Goal: Information Seeking & Learning: Learn about a topic

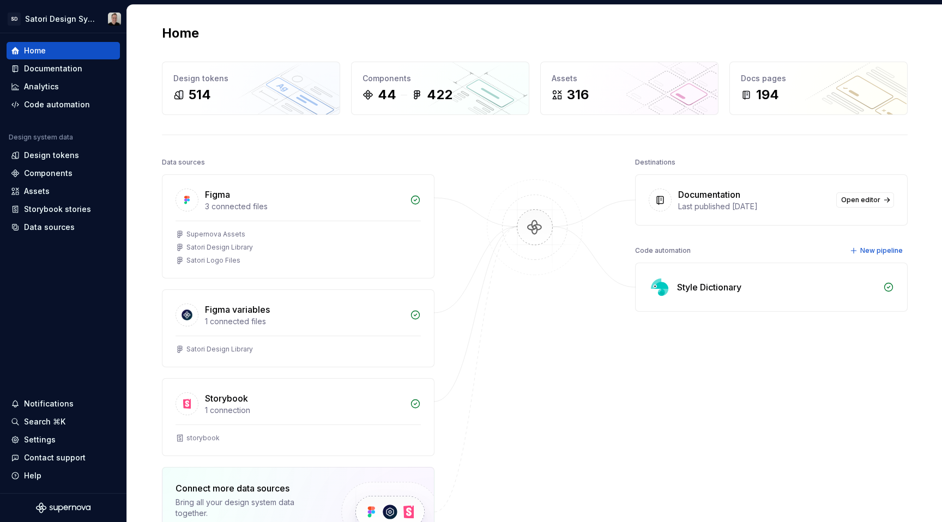
click at [398, 152] on div "Home Design tokens 514 Components 44 422 Assets 316 Docs pages 194 Data sources…" at bounding box center [534, 340] width 785 height 670
click at [789, 80] on icon at bounding box center [793, 78] width 9 height 9
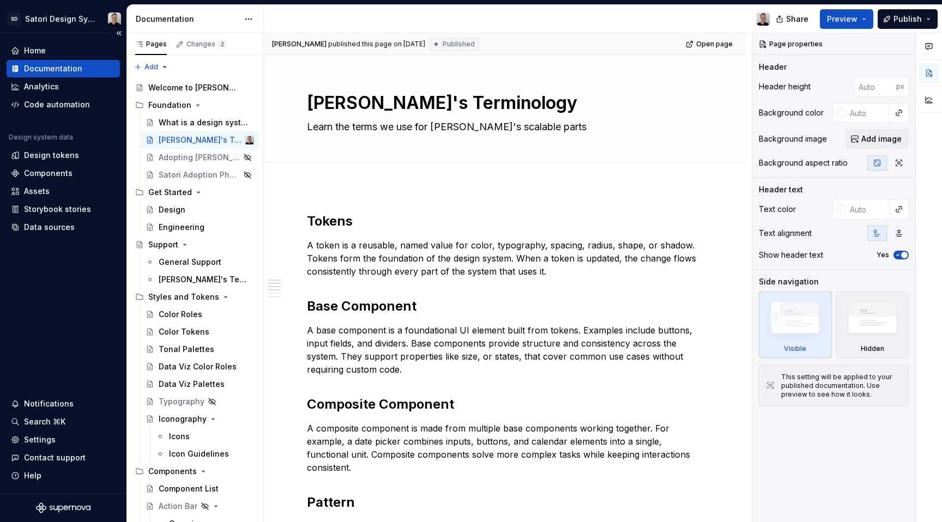
click at [46, 71] on div "Documentation" at bounding box center [53, 68] width 58 height 11
click at [183, 123] on div "What is a design system?" at bounding box center [190, 122] width 63 height 11
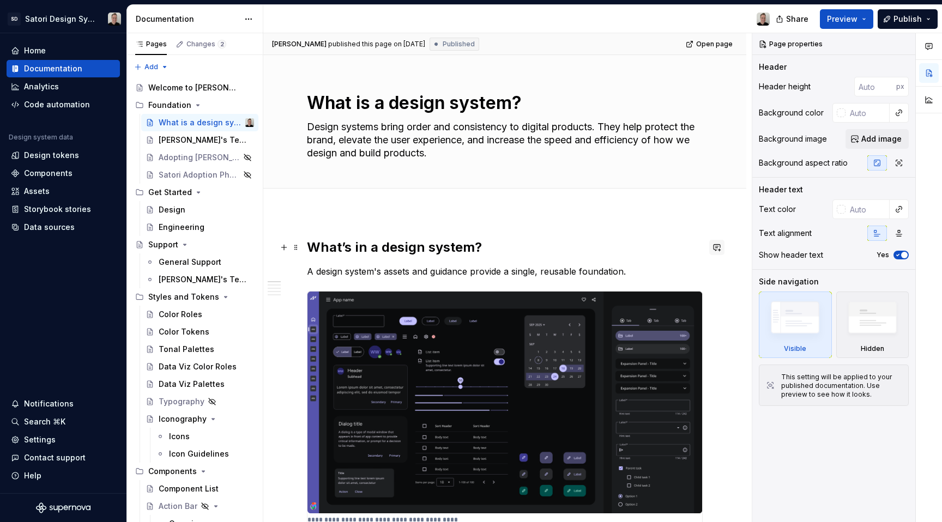
click at [722, 247] on button "button" at bounding box center [717, 247] width 15 height 15
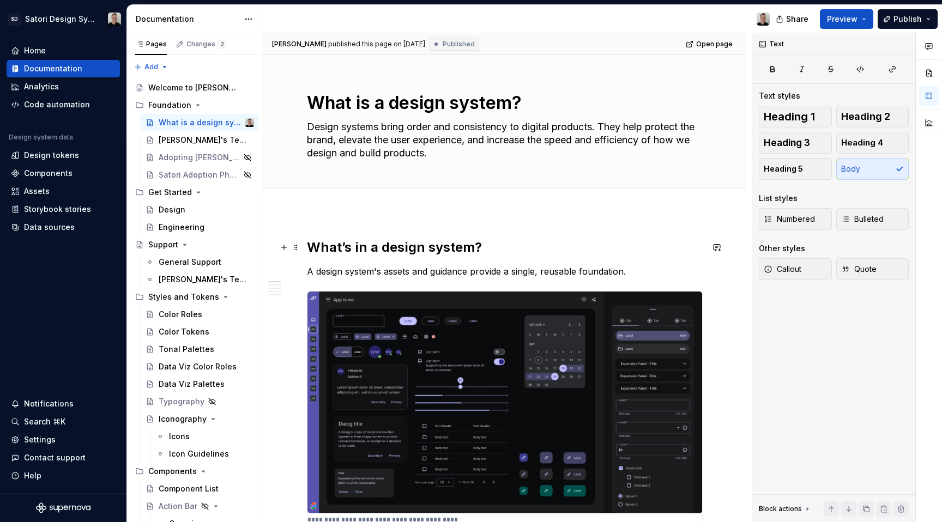
click at [525, 270] on p "A design system's assets and guidance provide a single, reusable foundation." at bounding box center [505, 271] width 396 height 13
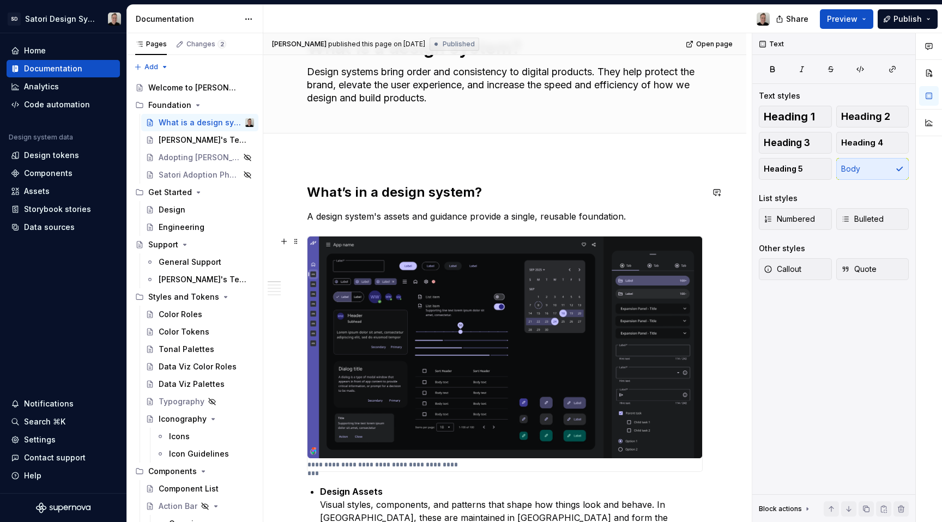
scroll to position [128, 0]
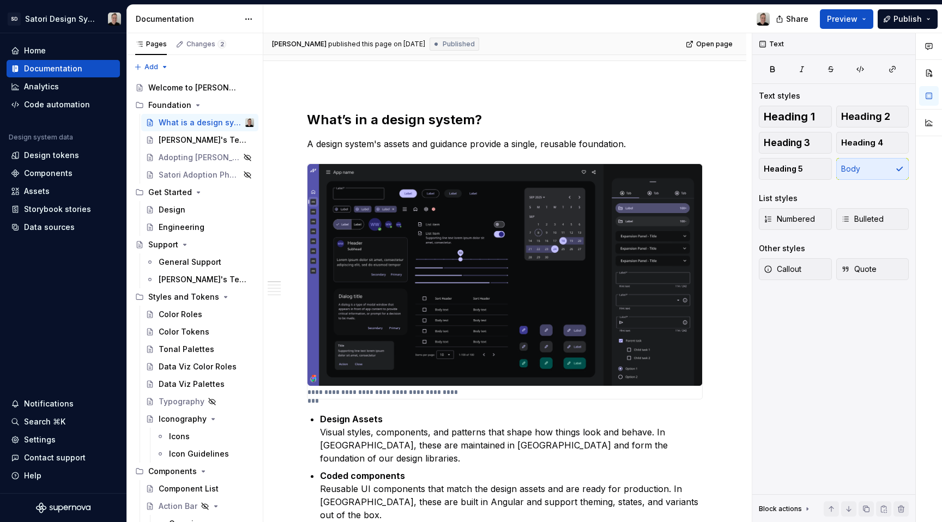
type textarea "*"
click at [71, 439] on div "Settings" at bounding box center [63, 440] width 105 height 11
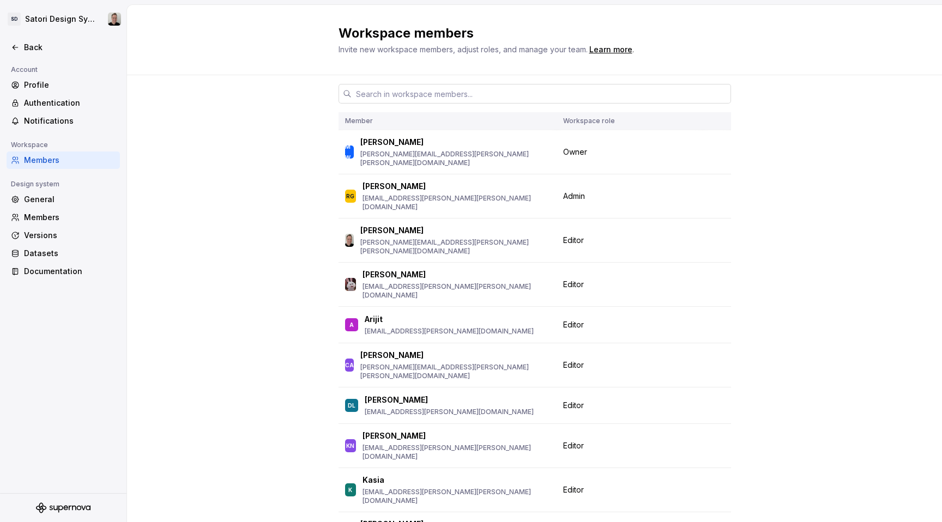
click at [421, 99] on input "text" at bounding box center [542, 94] width 380 height 20
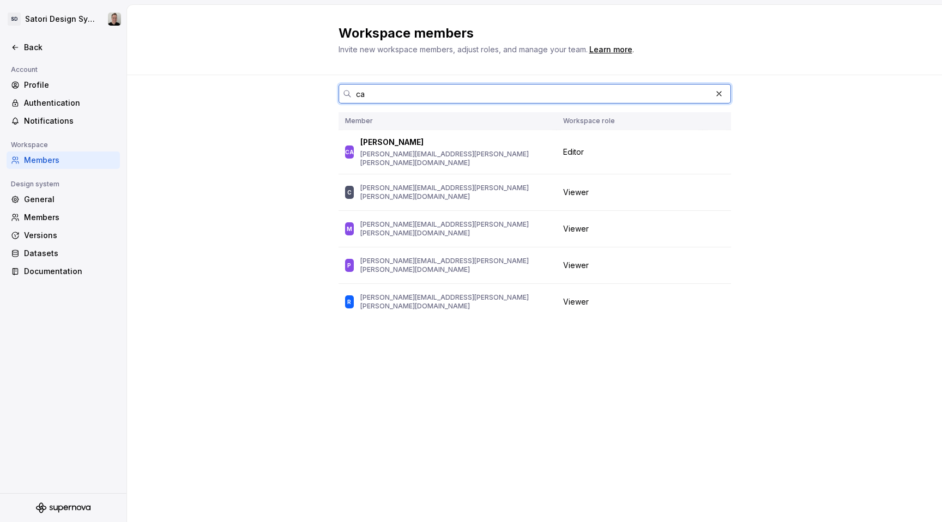
type input "c"
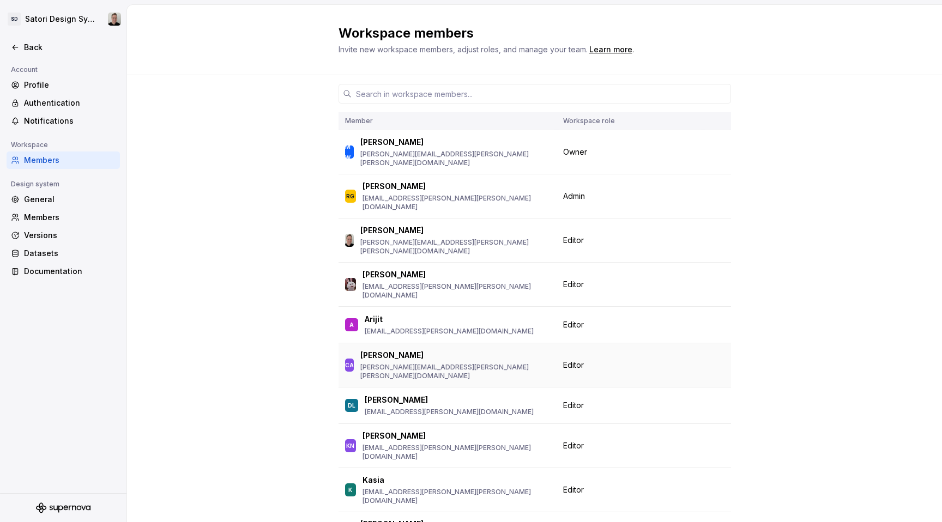
click at [617, 360] on div "Editor" at bounding box center [629, 365] width 133 height 11
click at [602, 360] on div "Editor" at bounding box center [629, 365] width 133 height 11
click at [66, 211] on div "Members" at bounding box center [63, 217] width 113 height 17
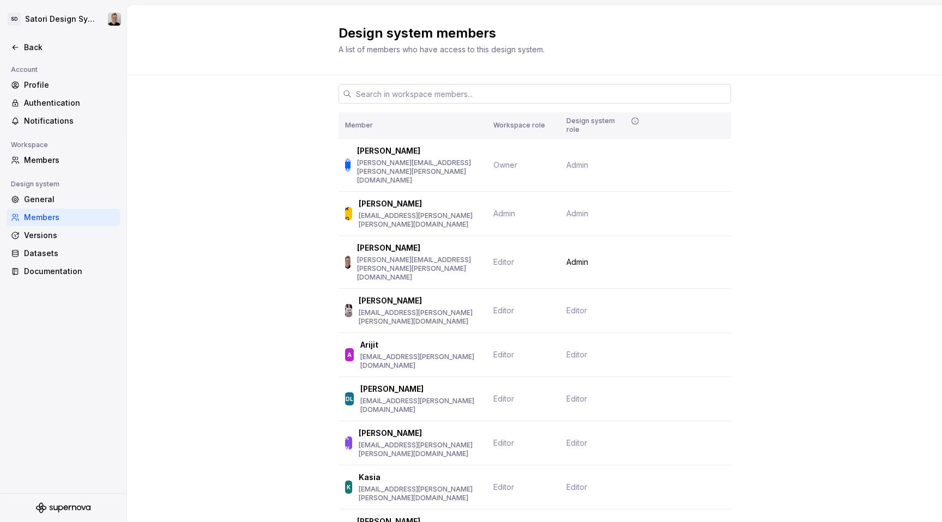
click at [445, 94] on input "text" at bounding box center [542, 94] width 380 height 20
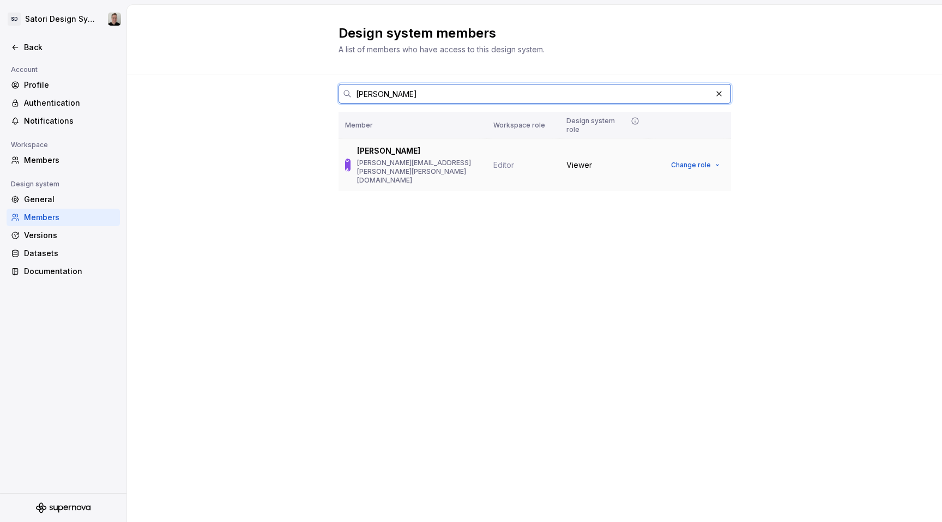
type input "[PERSON_NAME]"
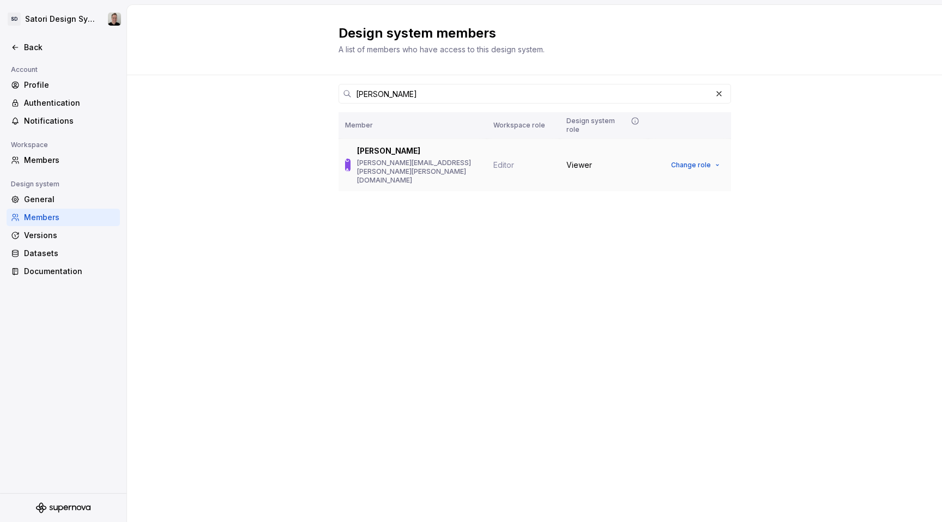
click at [620, 151] on td "Viewer" at bounding box center [604, 165] width 88 height 53
click at [695, 161] on span "Change role" at bounding box center [691, 165] width 40 height 9
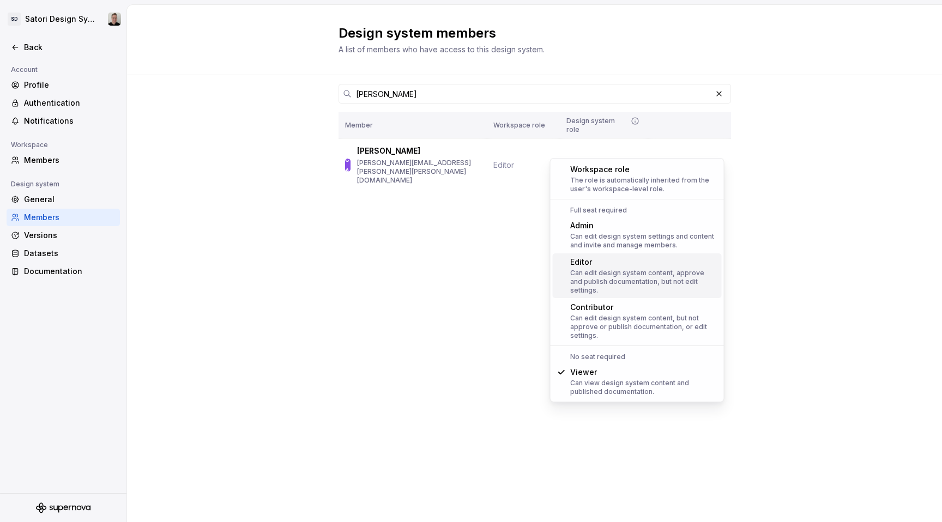
click at [671, 279] on div "Can edit design system content, approve and publish documentation, but not edit…" at bounding box center [643, 282] width 147 height 26
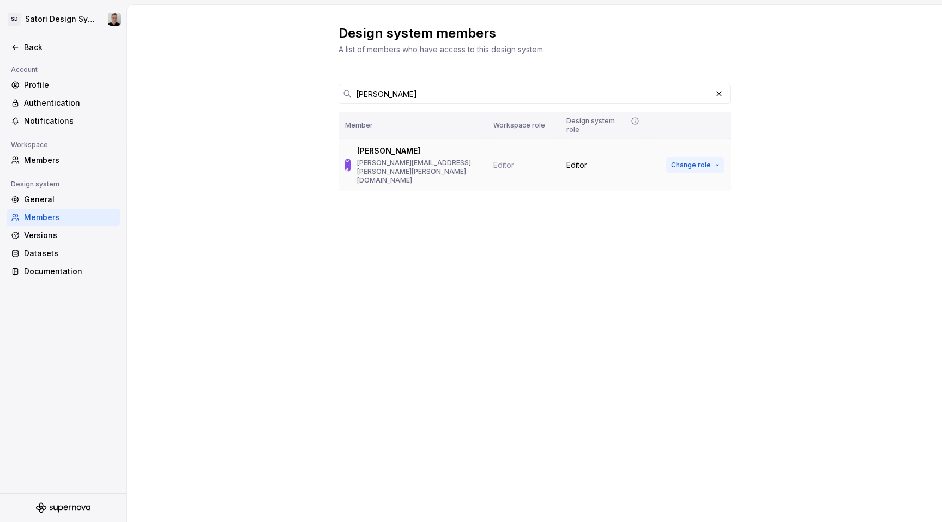
click at [700, 161] on span "Change role" at bounding box center [691, 165] width 40 height 9
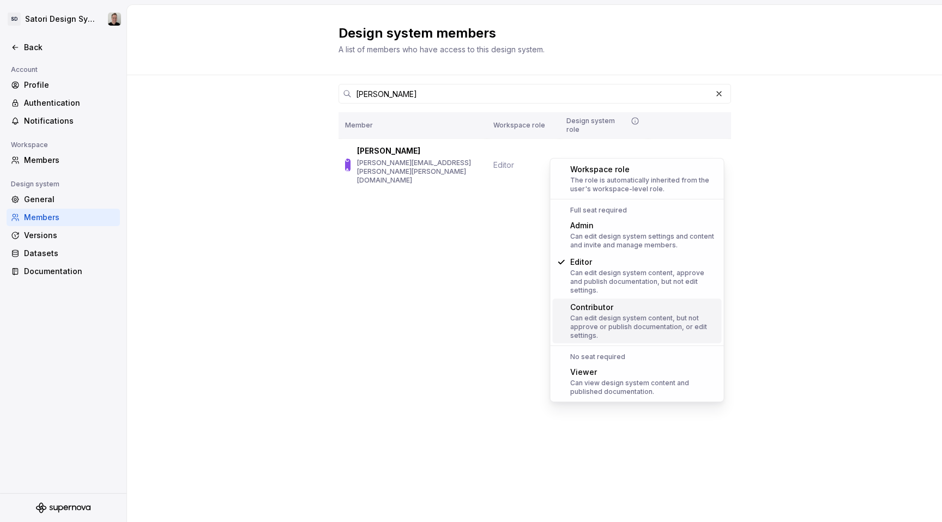
click at [699, 319] on div "Can edit design system content, but not approve or publish documentation, or ed…" at bounding box center [643, 327] width 147 height 26
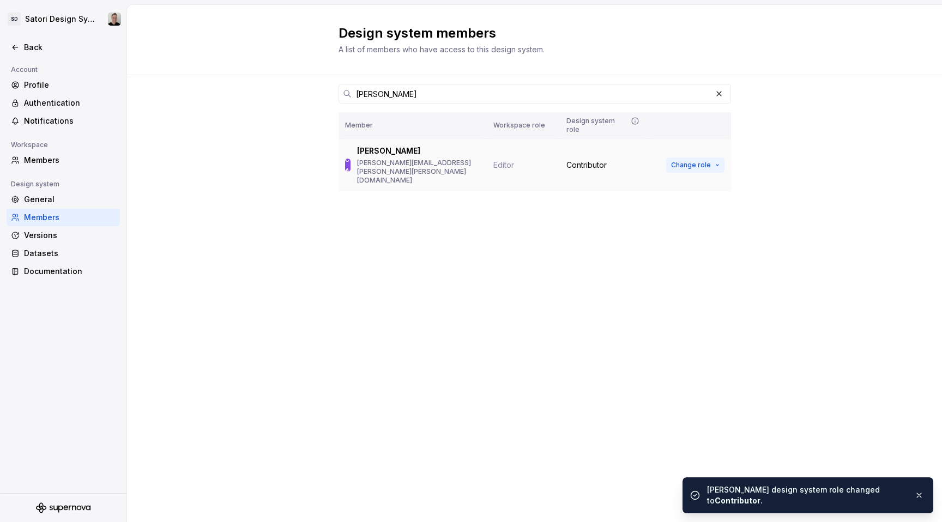
click at [705, 161] on span "Change role" at bounding box center [691, 165] width 40 height 9
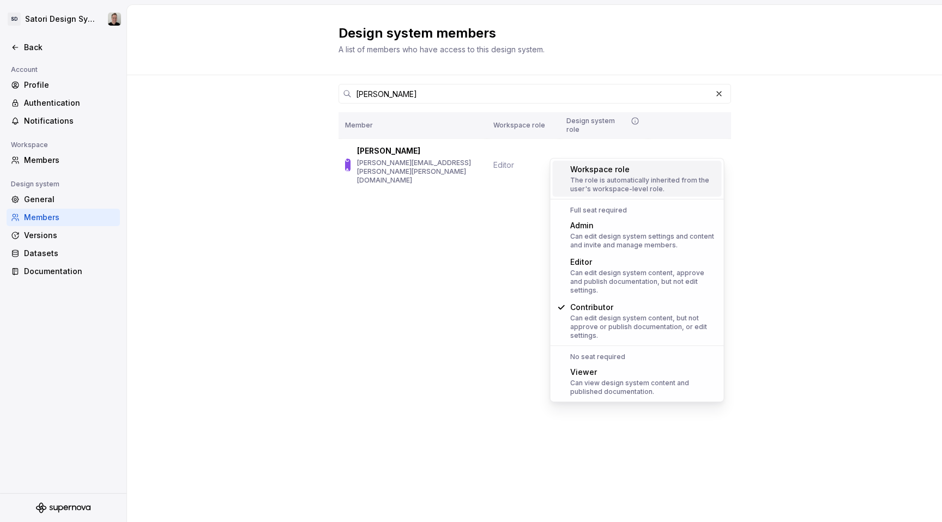
click at [834, 165] on div "[PERSON_NAME] Member Workspace role Design system role CA [PERSON_NAME] [PERSON…" at bounding box center [534, 154] width 815 height 158
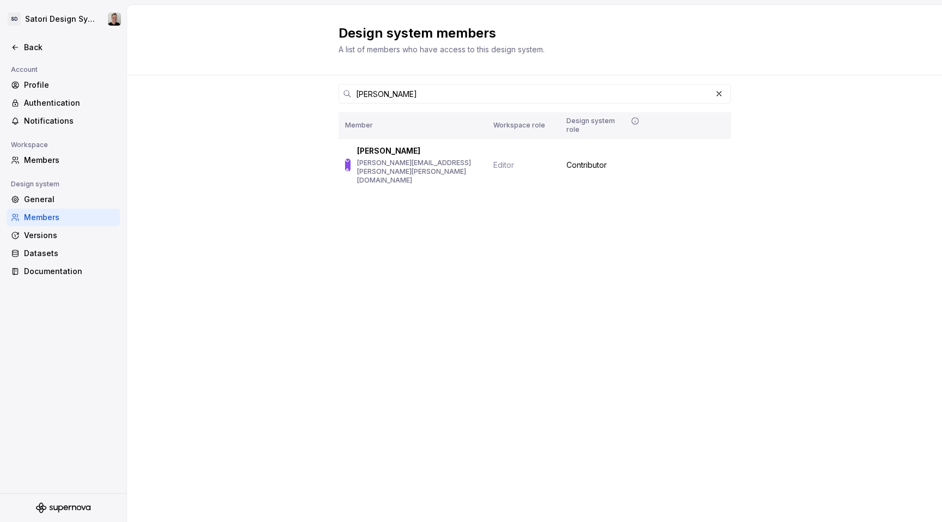
drag, startPoint x: 163, startPoint y: 104, endPoint x: 135, endPoint y: 96, distance: 29.5
click at [163, 104] on div "[PERSON_NAME] Member Workspace role Design system role CA [PERSON_NAME] [PERSON…" at bounding box center [534, 154] width 815 height 158
click at [11, 45] on icon at bounding box center [15, 47] width 9 height 9
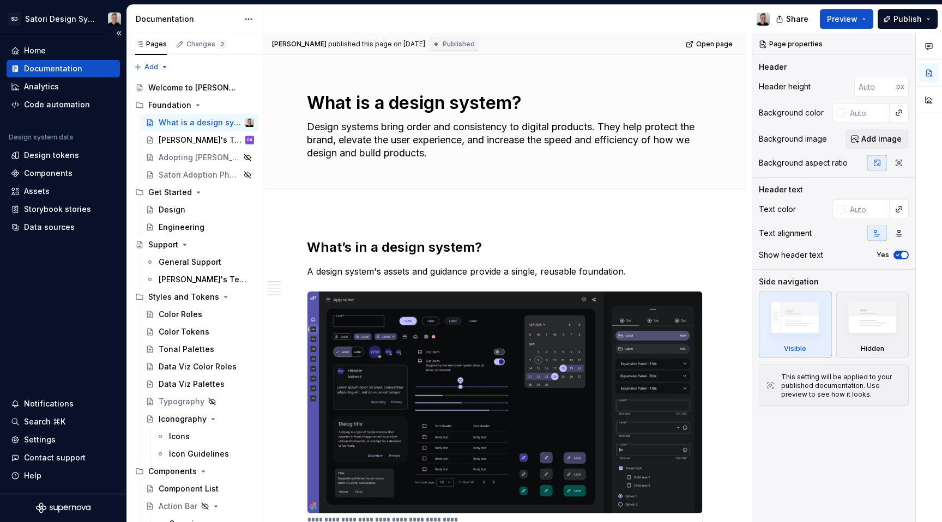
click at [56, 73] on div "Documentation" at bounding box center [53, 68] width 58 height 11
click at [636, 269] on p "A design system's assets and guidance provide a single, reusable foundation." at bounding box center [505, 271] width 396 height 13
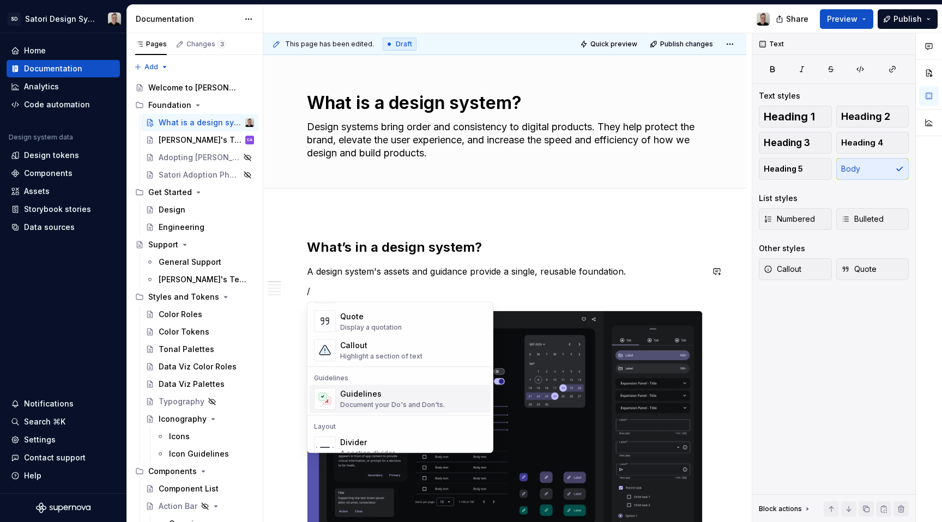
scroll to position [274, 0]
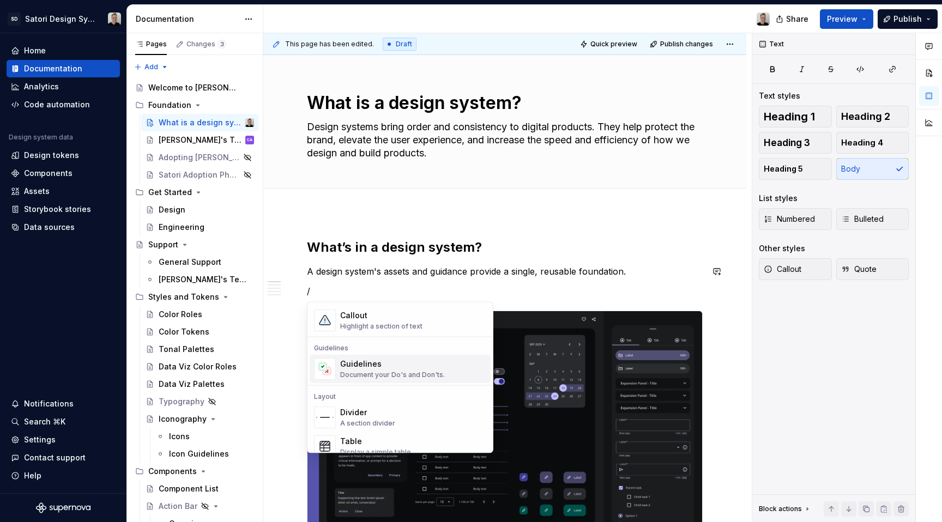
click at [374, 365] on div "Guidelines" at bounding box center [392, 364] width 105 height 11
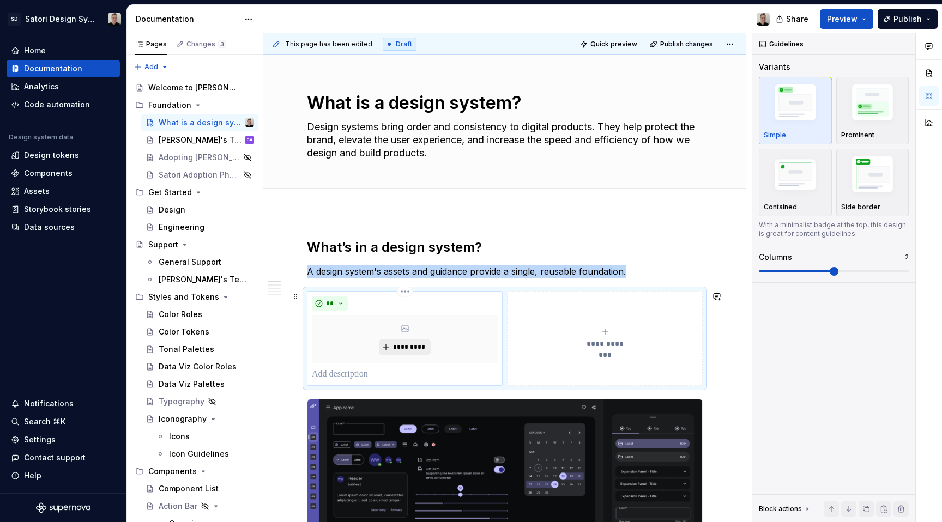
click at [406, 349] on span "*********" at bounding box center [409, 347] width 33 height 9
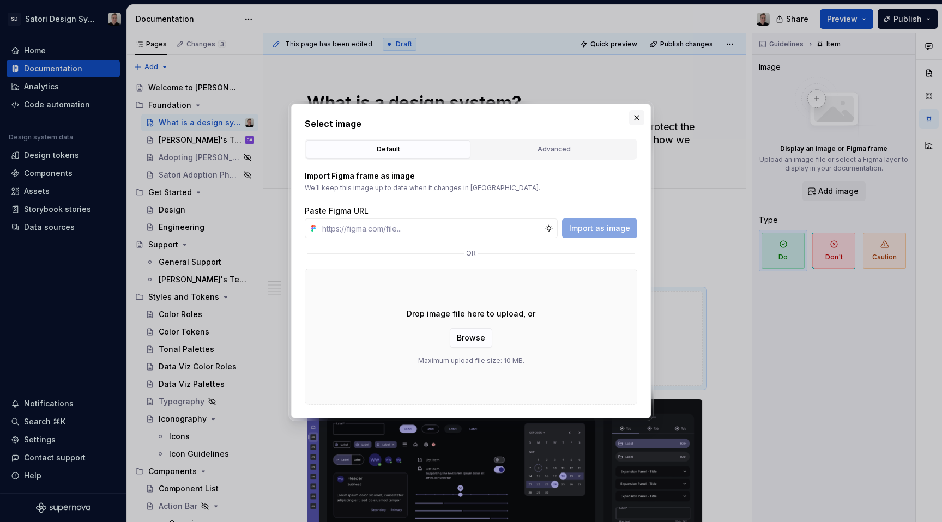
click at [633, 116] on button "button" at bounding box center [636, 117] width 15 height 15
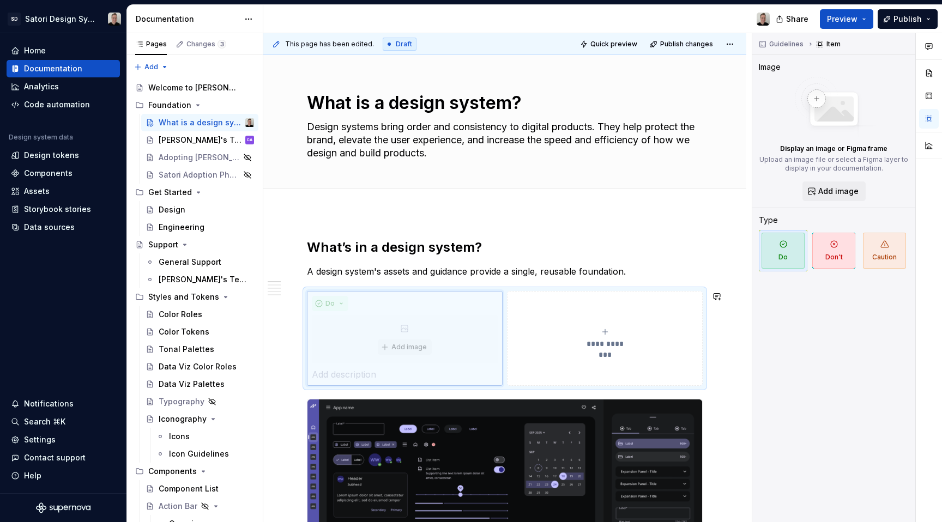
drag, startPoint x: 385, startPoint y: 311, endPoint x: 442, endPoint y: 311, distance: 56.7
click at [442, 311] on body "SD Satori Design System Home Documentation Analytics Code automation Design sys…" at bounding box center [471, 261] width 942 height 522
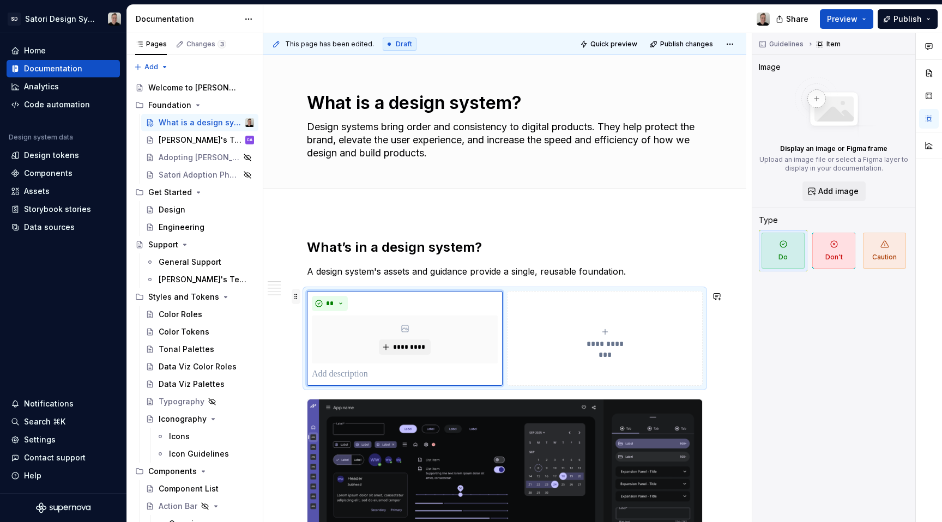
click at [296, 298] on span at bounding box center [296, 296] width 9 height 15
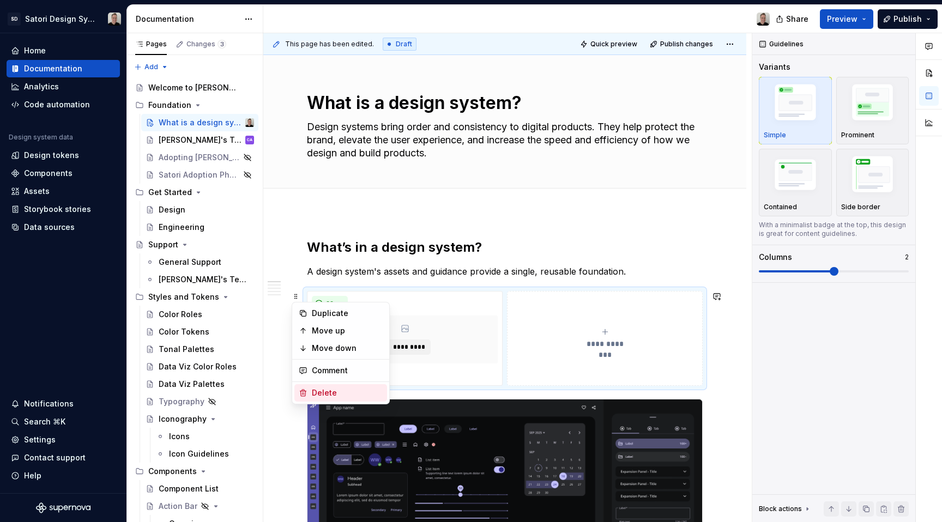
click at [330, 392] on div "Delete" at bounding box center [347, 393] width 71 height 11
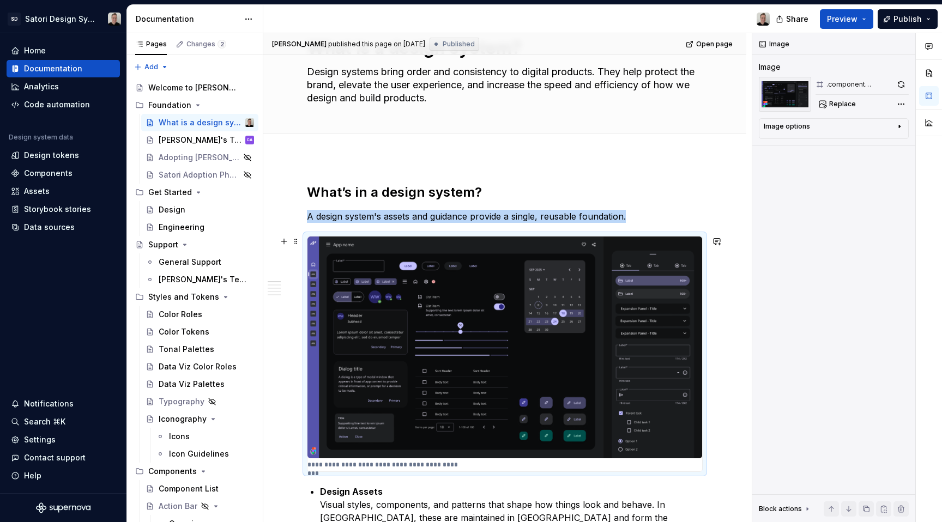
scroll to position [57, 0]
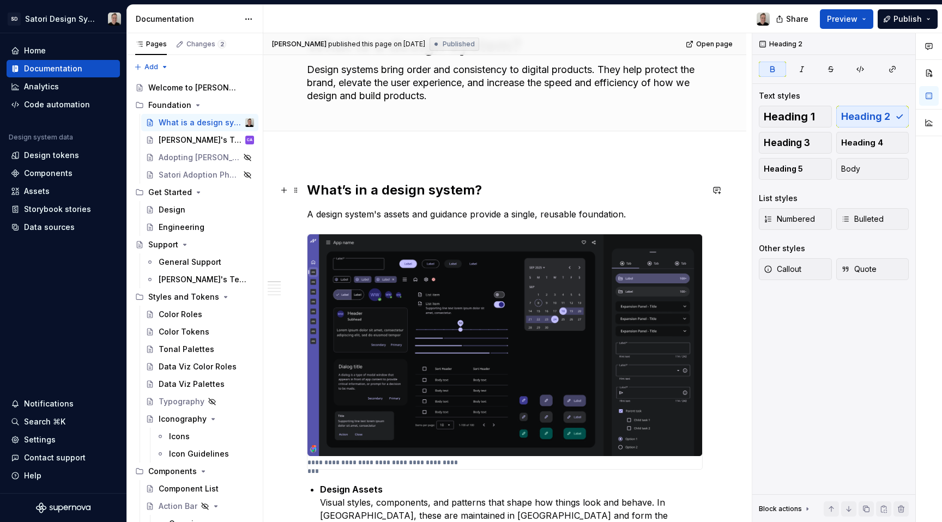
click at [389, 198] on strong "What’s in a design system?" at bounding box center [394, 190] width 175 height 16
click at [638, 211] on p "A design system's assets and guidance provide a single, reusable foundation." at bounding box center [505, 214] width 396 height 13
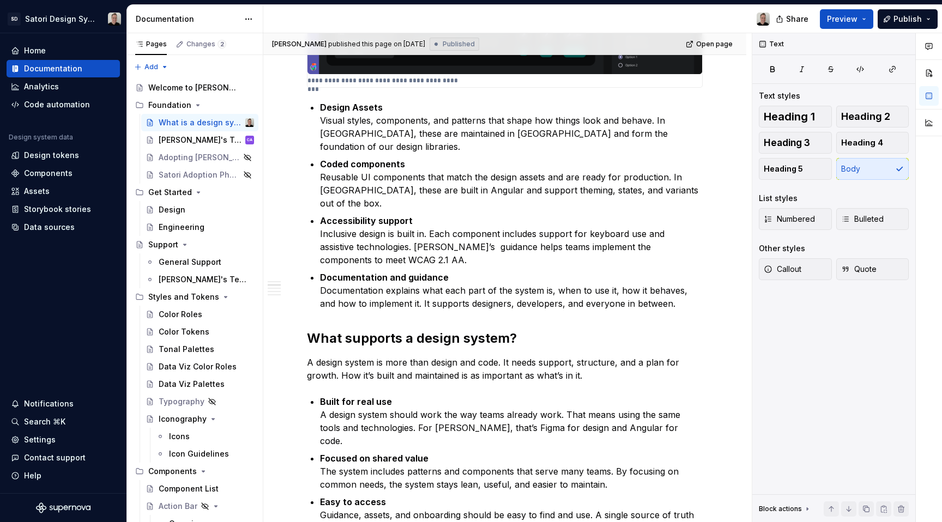
scroll to position [441, 0]
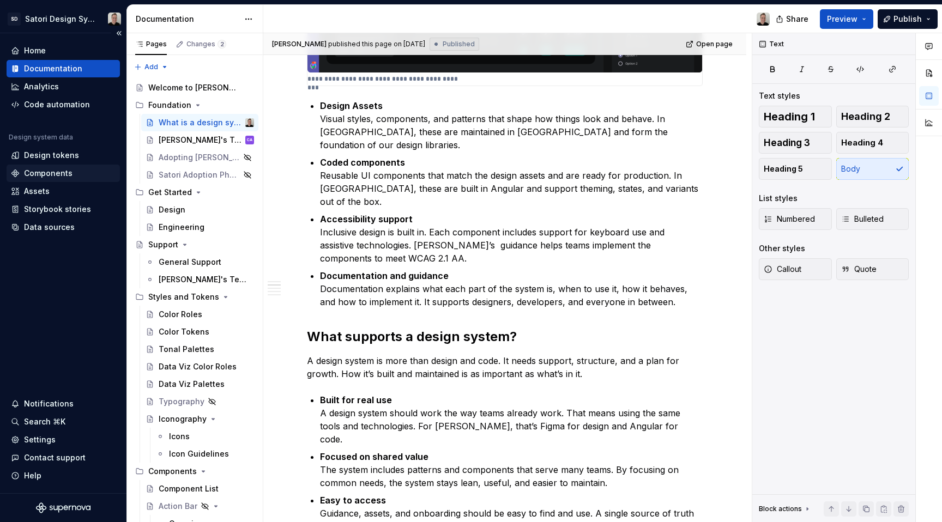
click at [52, 176] on div "Components" at bounding box center [48, 173] width 49 height 11
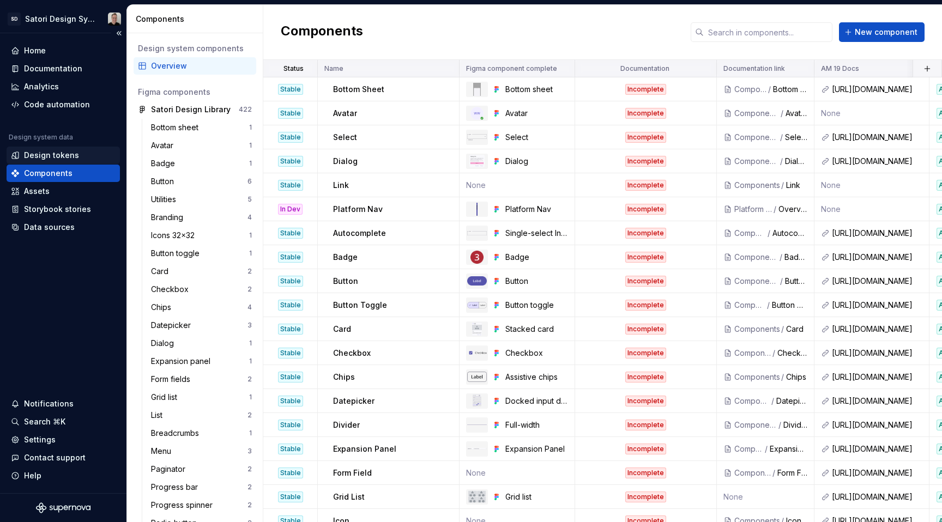
click at [47, 154] on div "Design tokens" at bounding box center [51, 155] width 55 height 11
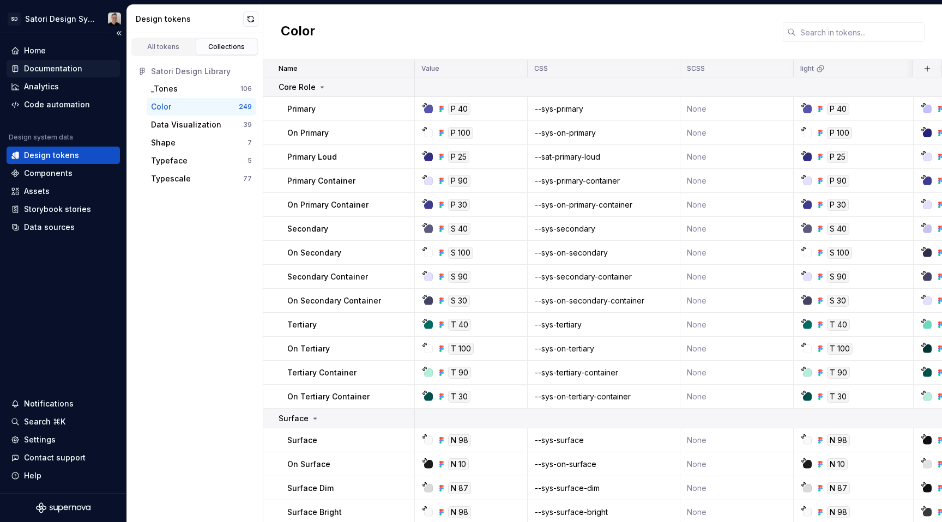
click at [62, 68] on div "Documentation" at bounding box center [53, 68] width 58 height 11
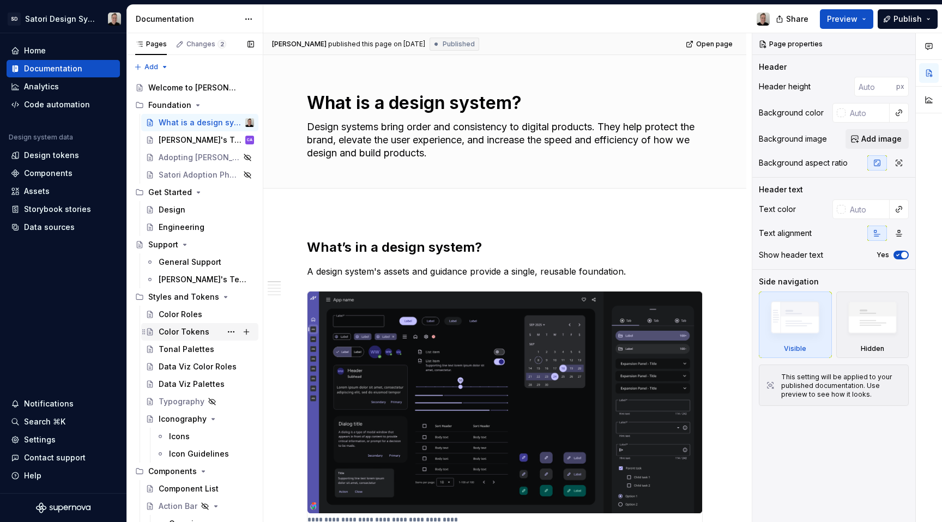
click at [174, 329] on div "Color Tokens" at bounding box center [184, 332] width 51 height 11
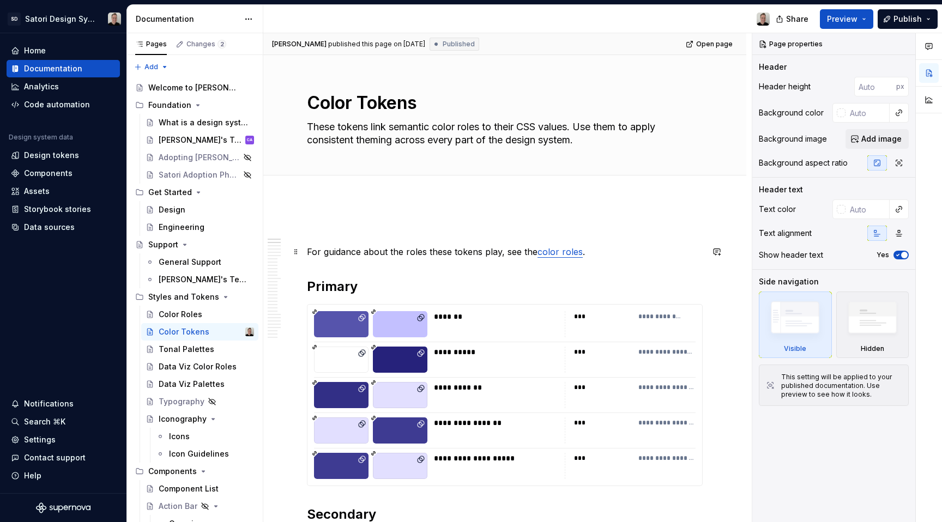
scroll to position [149, 0]
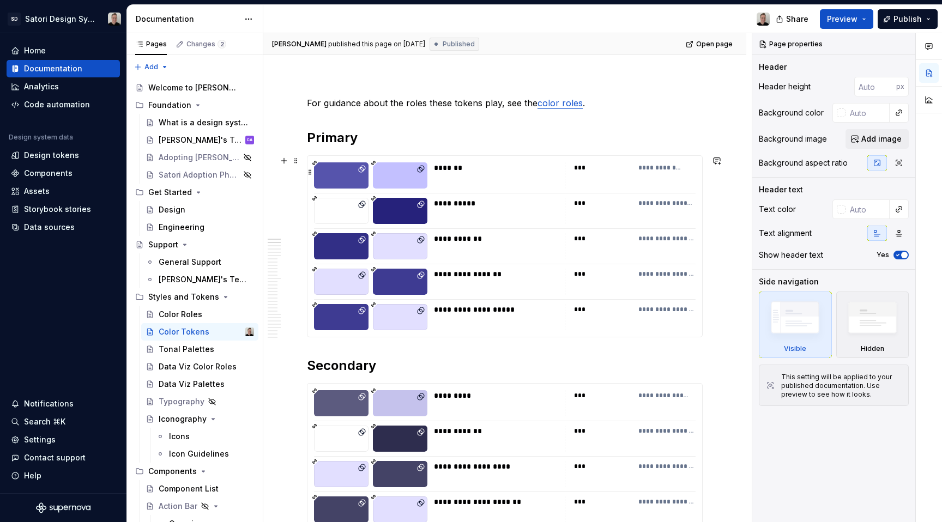
click at [609, 164] on div "***" at bounding box center [603, 168] width 58 height 11
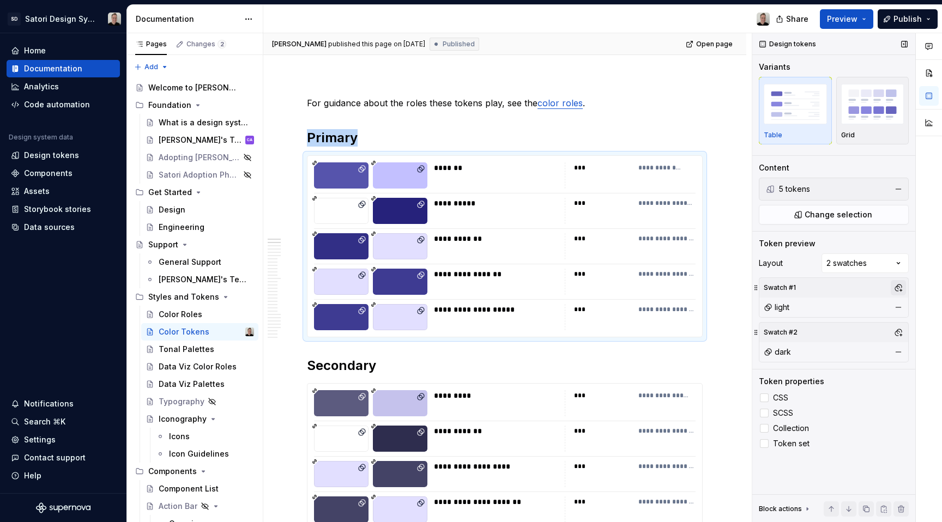
click at [898, 284] on button "button" at bounding box center [898, 287] width 15 height 15
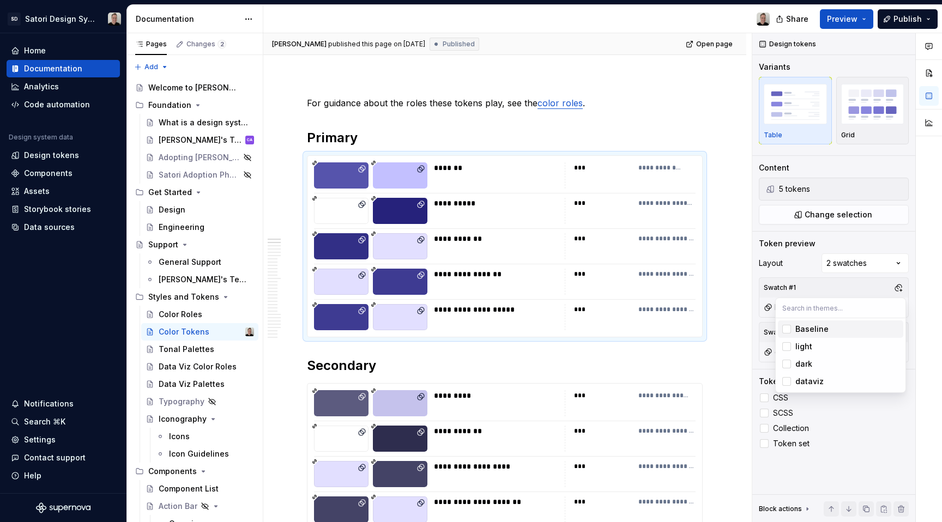
click at [735, 255] on html "SD Satori Design System Home Documentation Analytics Code automation Design sys…" at bounding box center [471, 261] width 942 height 522
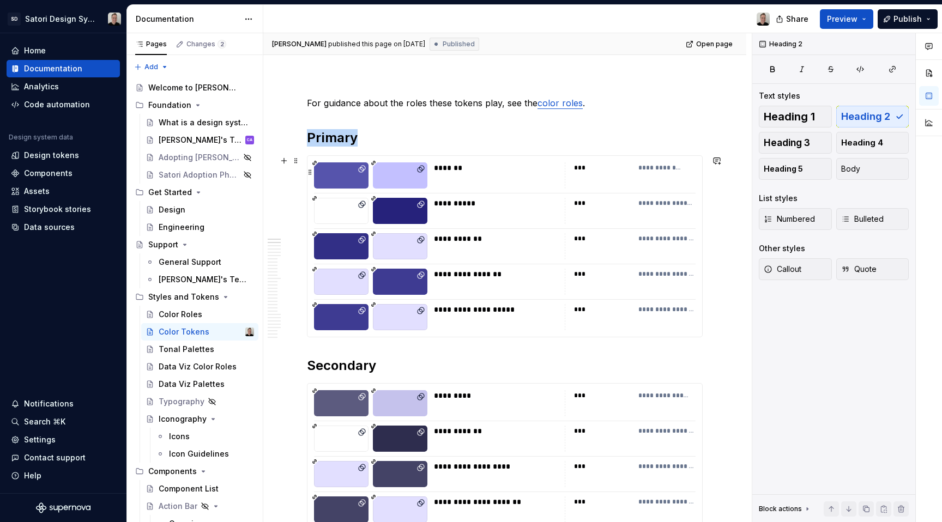
click at [491, 187] on div "*******" at bounding box center [496, 176] width 124 height 26
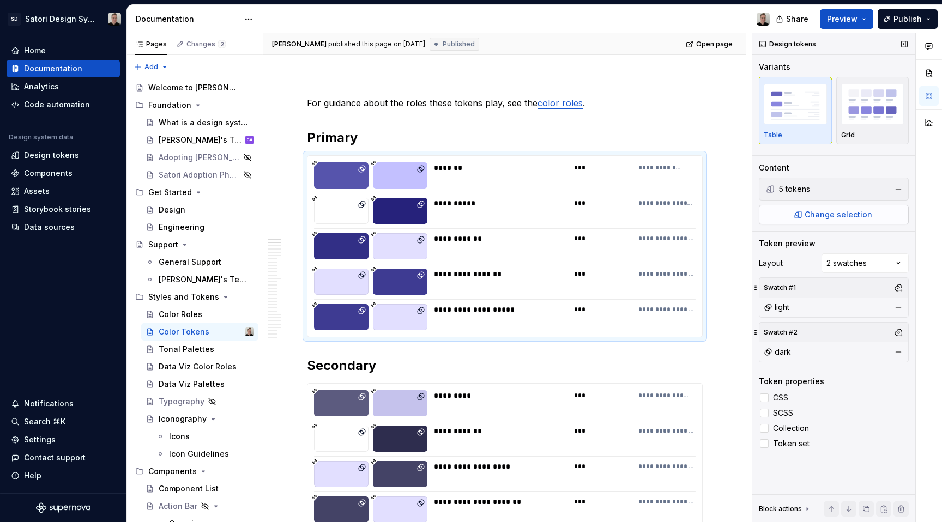
click at [845, 213] on span "Change selection" at bounding box center [839, 214] width 68 height 11
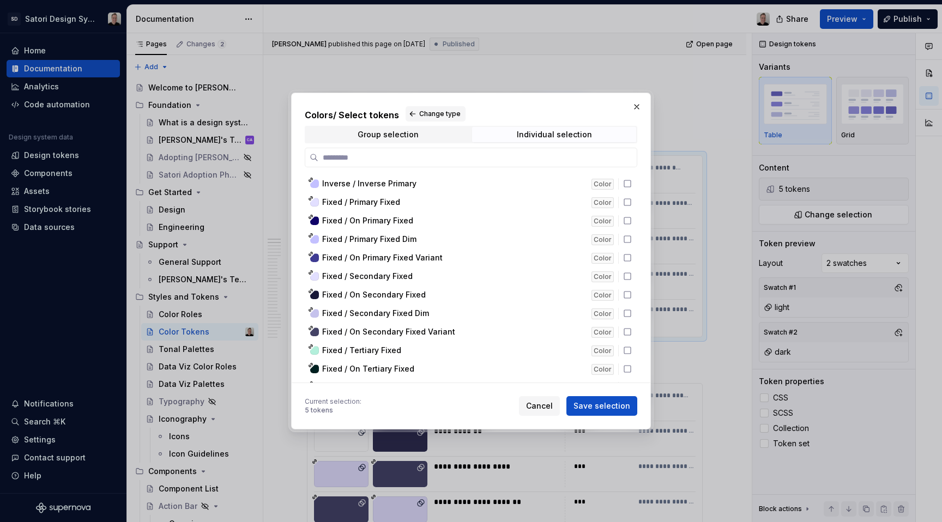
scroll to position [6905, 0]
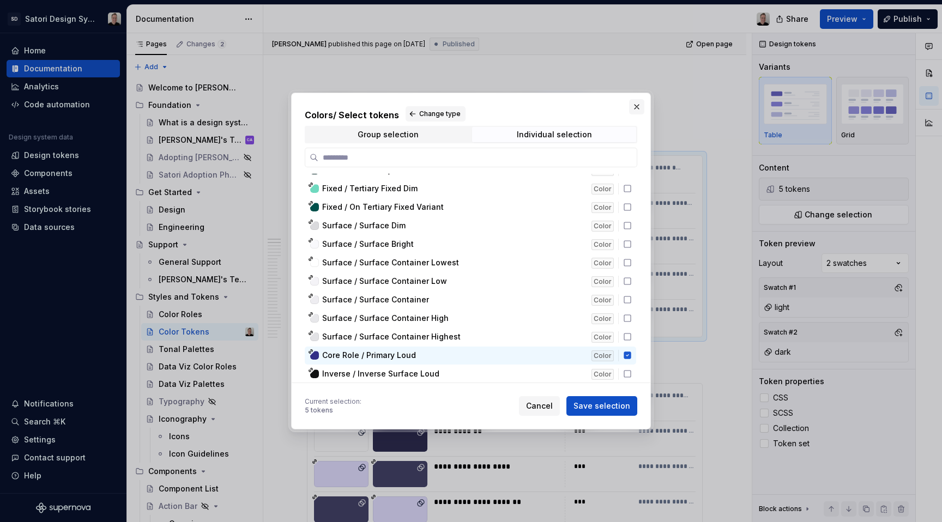
click at [636, 108] on button "button" at bounding box center [636, 106] width 15 height 15
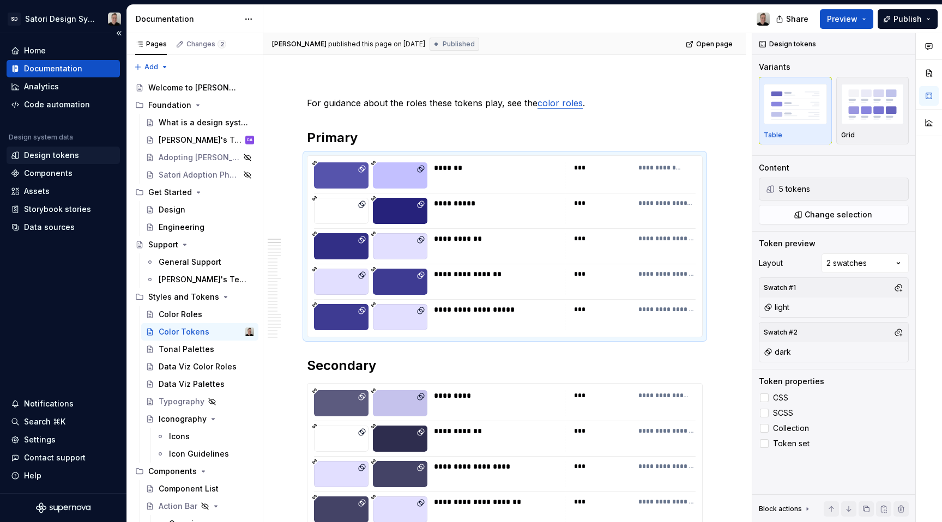
click at [47, 157] on div "Design tokens" at bounding box center [51, 155] width 55 height 11
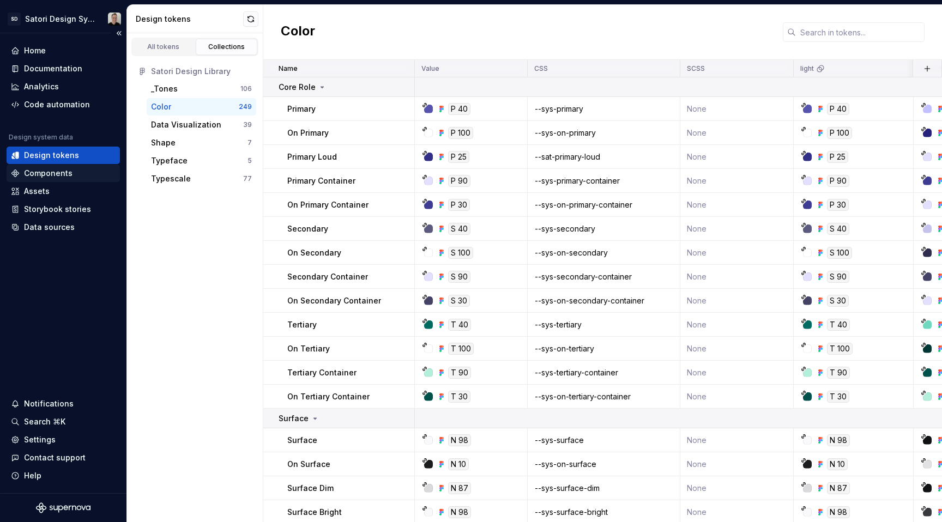
click at [33, 174] on div "Components" at bounding box center [48, 173] width 49 height 11
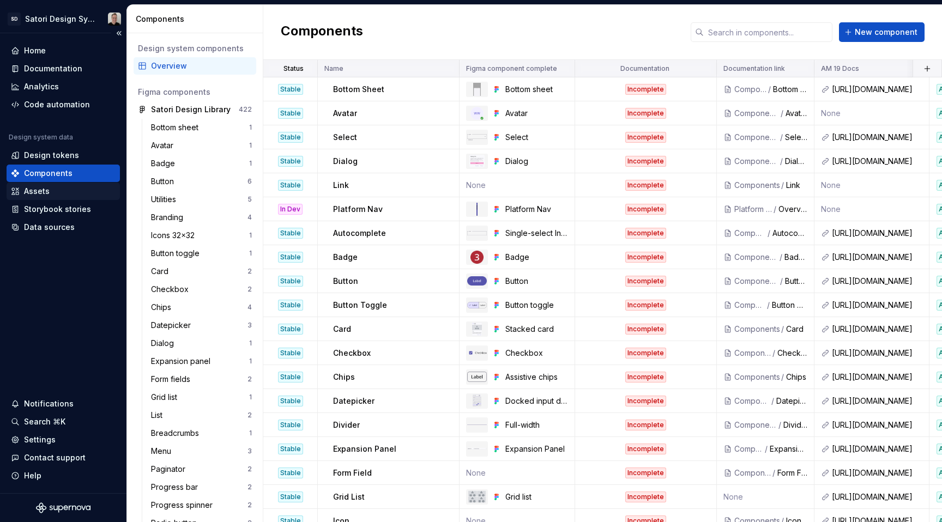
click at [41, 193] on div "Assets" at bounding box center [37, 191] width 26 height 11
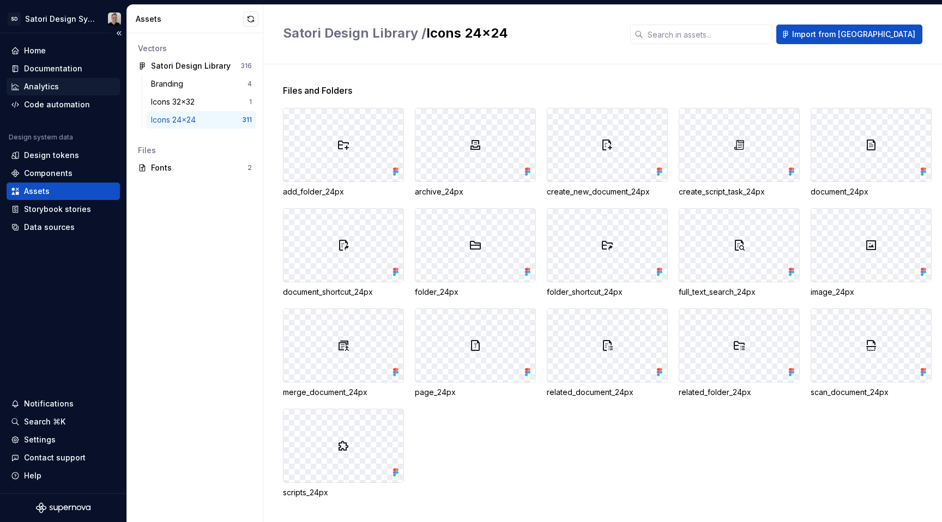
click at [44, 81] on div "Analytics" at bounding box center [41, 86] width 35 height 11
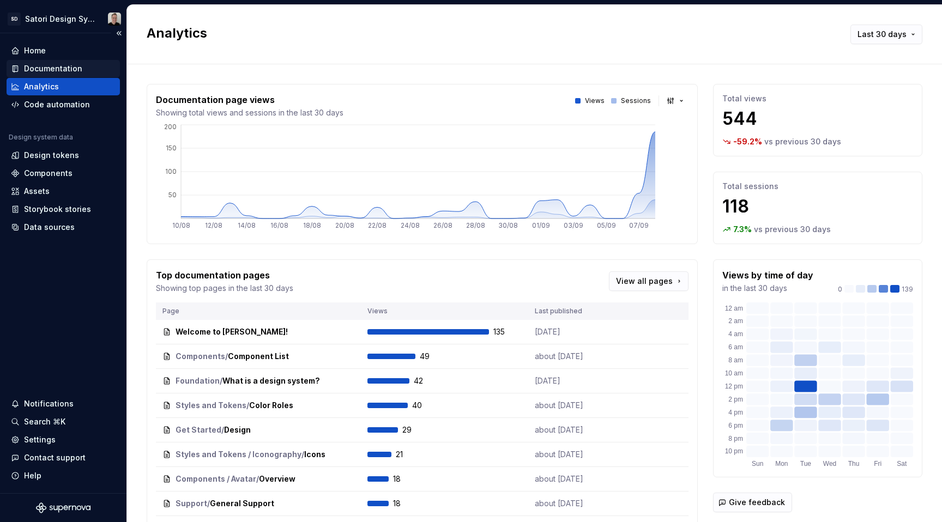
click at [73, 65] on div "Documentation" at bounding box center [53, 68] width 58 height 11
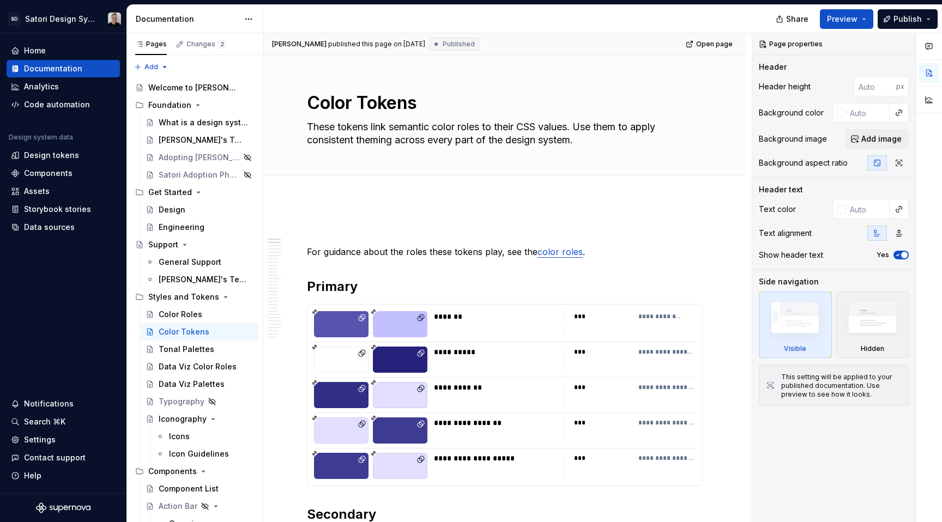
type textarea "*"
